Goal: Communication & Community: Share content

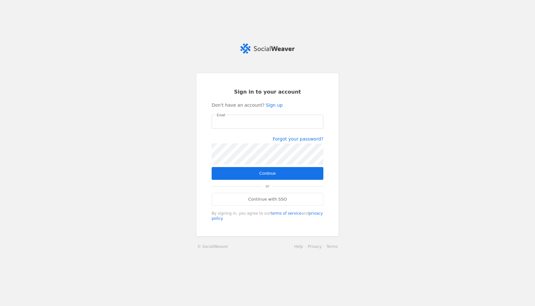
type input "[PERSON_NAME][EMAIL_ADDRESS][PERSON_NAME][DOMAIN_NAME]"
click at [265, 169] on span "submit" at bounding box center [268, 173] width 112 height 13
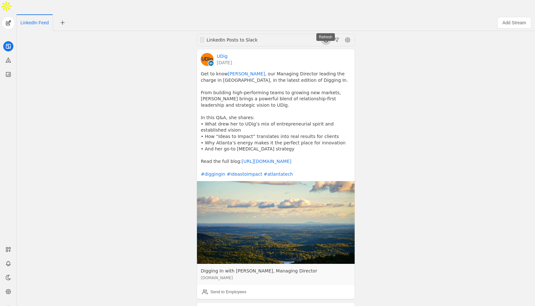
click at [321, 35] on span at bounding box center [326, 40] width 10 height 10
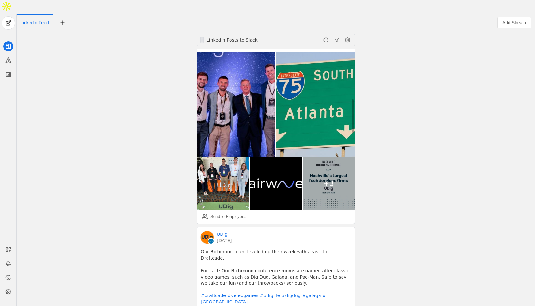
scroll to position [396, 0]
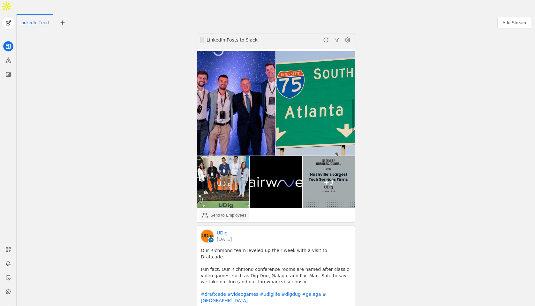
click at [237, 212] on div "Send to Employees" at bounding box center [228, 215] width 36 height 6
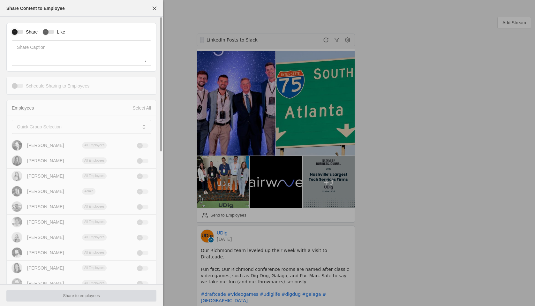
click at [18, 32] on div "button" at bounding box center [15, 32] width 6 height 6
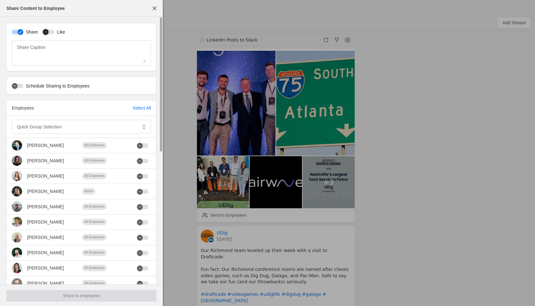
click at [49, 31] on div "button" at bounding box center [45, 31] width 9 height 9
click at [60, 124] on mat-label "Quick Group Selection" at bounding box center [39, 127] width 45 height 8
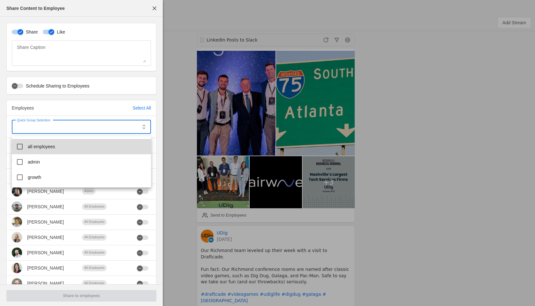
click at [50, 143] on span "all employees" at bounding box center [41, 146] width 27 height 6
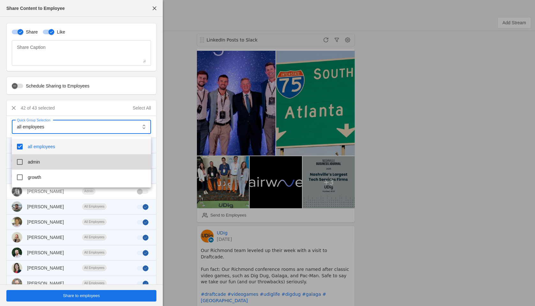
click at [39, 162] on span "admin" at bounding box center [34, 162] width 12 height 6
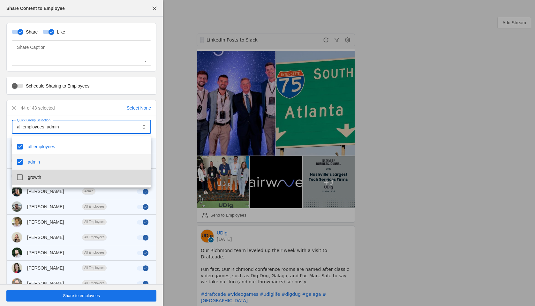
click at [34, 178] on span "growth" at bounding box center [34, 177] width 13 height 6
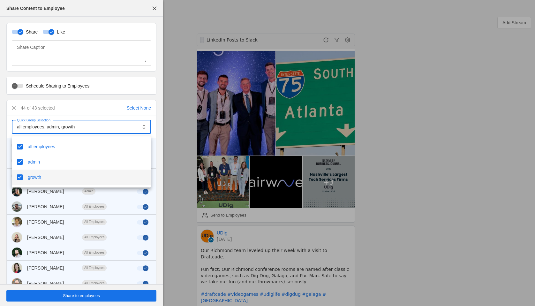
click at [91, 299] on div at bounding box center [267, 153] width 535 height 306
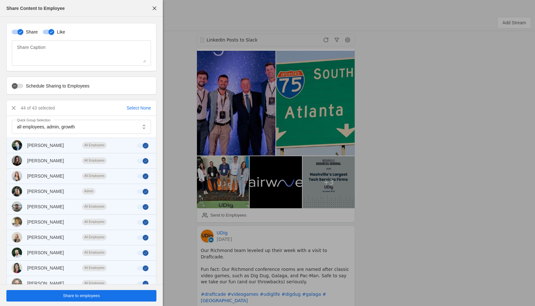
click at [85, 295] on span "Share to employees" at bounding box center [81, 295] width 37 height 6
